Goal: Information Seeking & Learning: Learn about a topic

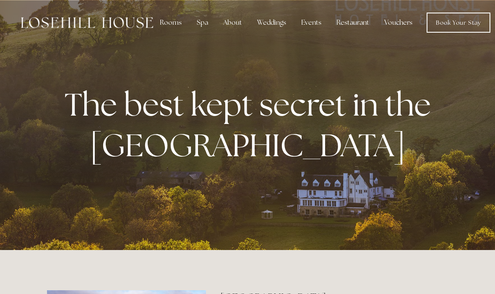
click at [452, 18] on link "Book Your Stay" at bounding box center [459, 23] width 64 height 20
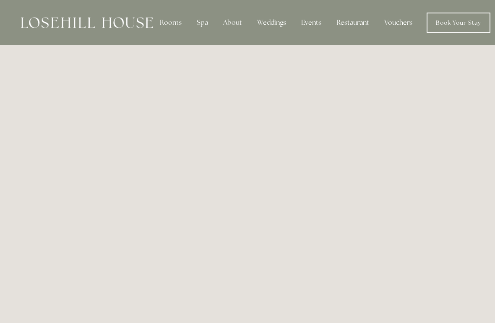
scroll to position [0, 7]
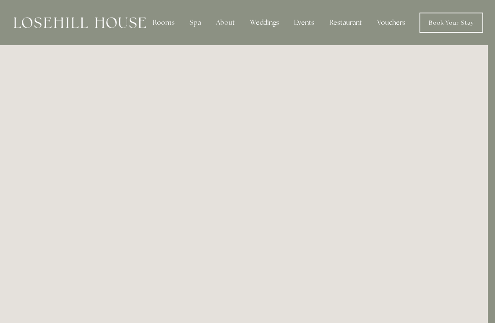
click at [200, 29] on div "Spa" at bounding box center [195, 22] width 25 height 17
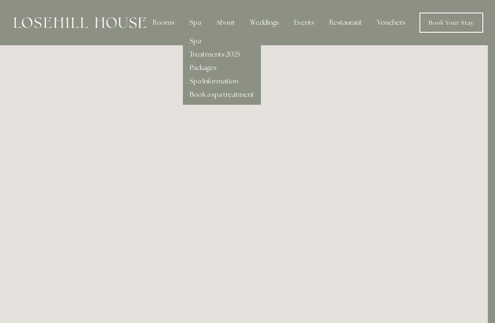
click at [216, 46] on div "Treatments 2025" at bounding box center [222, 50] width 65 height 13
click at [194, 42] on link "Spa" at bounding box center [195, 40] width 11 height 9
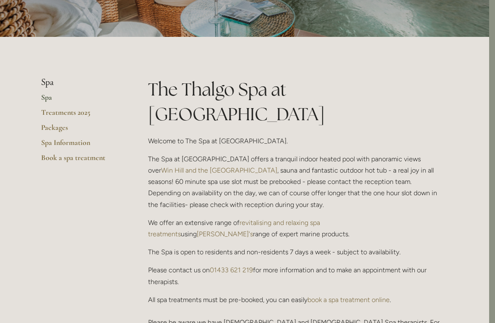
scroll to position [91, 6]
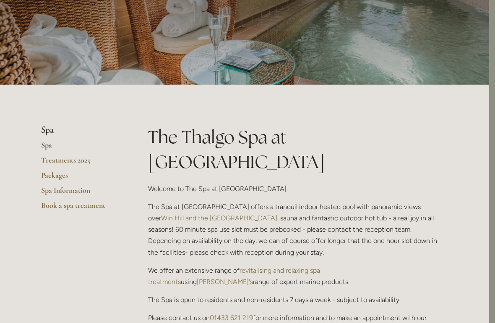
click at [58, 186] on link "Spa Information" at bounding box center [81, 193] width 80 height 15
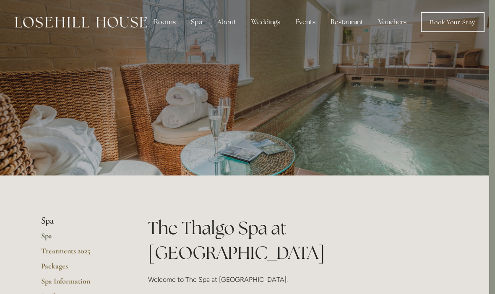
scroll to position [0, 6]
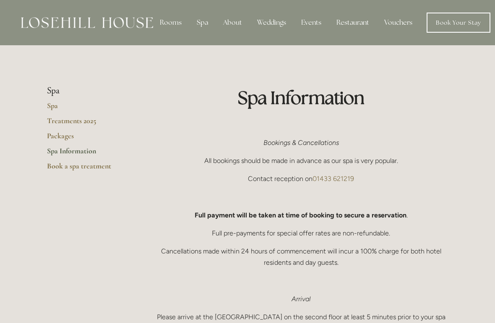
click at [406, 284] on p at bounding box center [301, 281] width 294 height 11
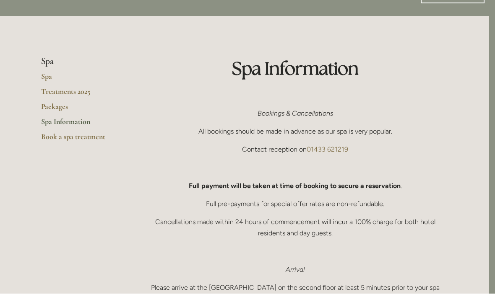
scroll to position [29, 6]
